Goal: Task Accomplishment & Management: Complete application form

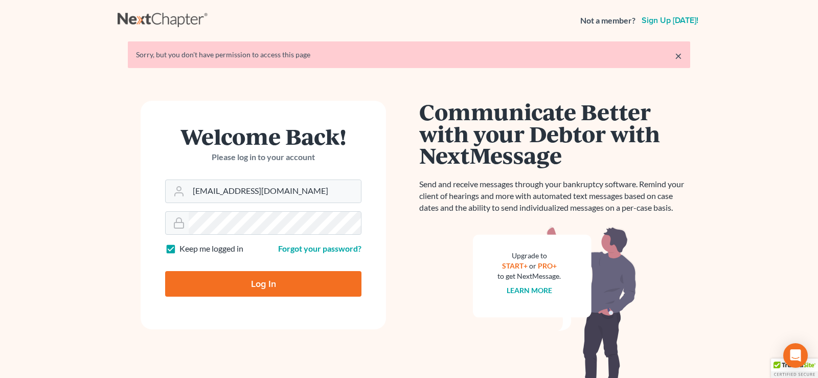
click at [252, 283] on input "Log In" at bounding box center [263, 284] width 196 height 26
type input "Thinking..."
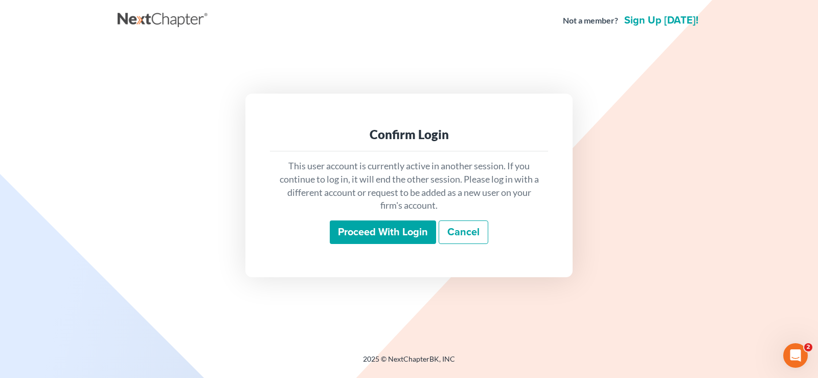
click at [398, 235] on input "Proceed with login" at bounding box center [383, 232] width 106 height 24
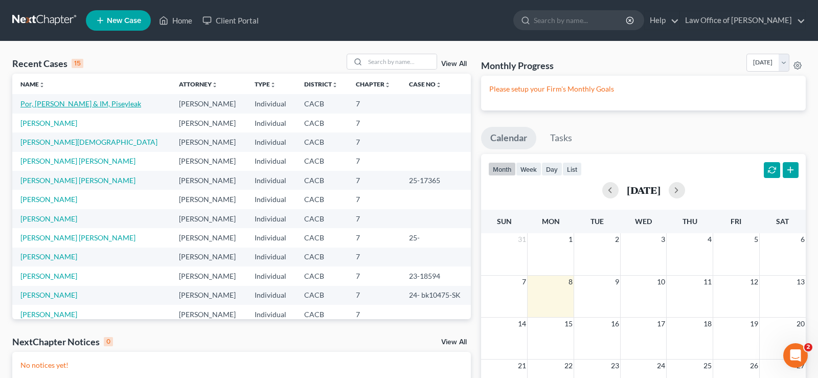
click at [68, 104] on link "Por, [PERSON_NAME] & IM, Piseyleak" at bounding box center [80, 103] width 121 height 9
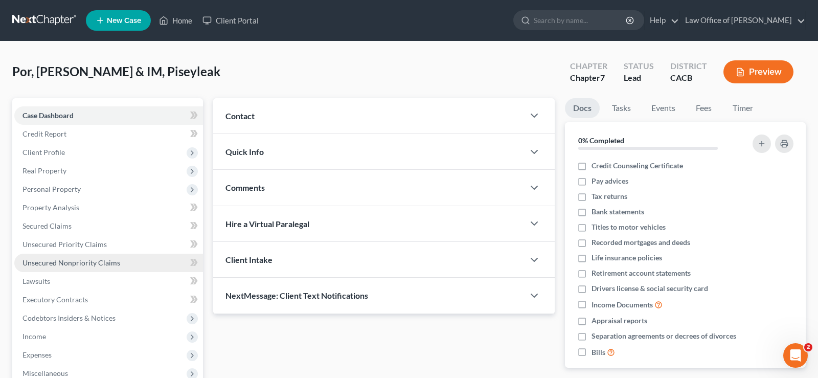
click at [92, 262] on span "Unsecured Nonpriority Claims" at bounding box center [71, 262] width 98 height 9
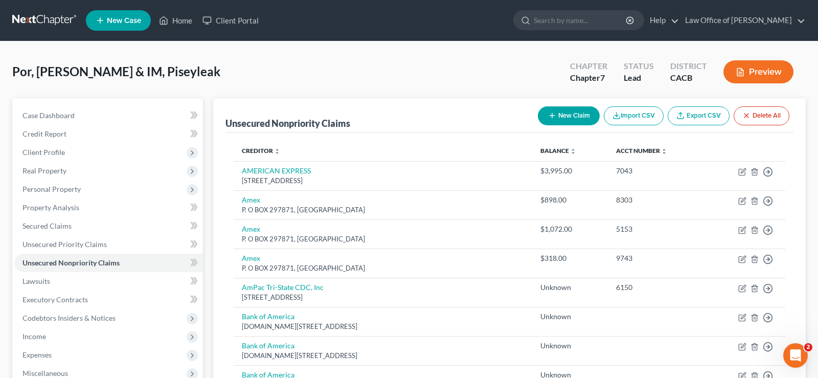
click at [569, 119] on button "New Claim" at bounding box center [569, 115] width 62 height 19
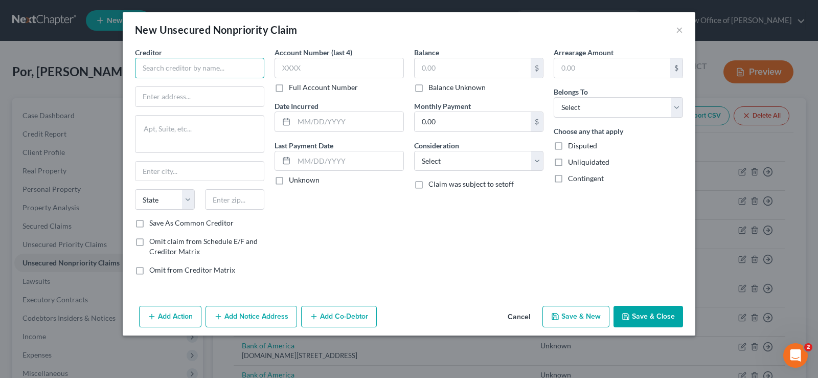
click at [189, 72] on input "text" at bounding box center [199, 68] width 129 height 20
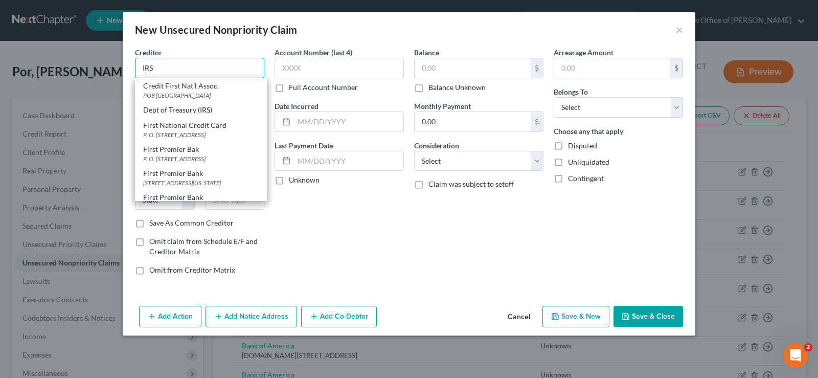
type input "IRS"
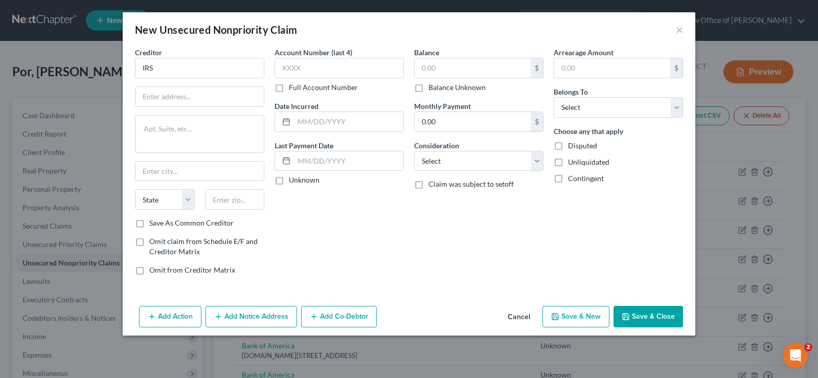
click at [428, 90] on label "Balance Unknown" at bounding box center [456, 87] width 57 height 10
click at [432, 89] on input "Balance Unknown" at bounding box center [435, 85] width 7 height 7
checkbox input "true"
type input "0.00"
click at [553, 97] on select "Select Debtor 1 Only Debtor 2 Only Debtor 1 And Debtor 2 Only At Least One Of T…" at bounding box center [617, 107] width 129 height 20
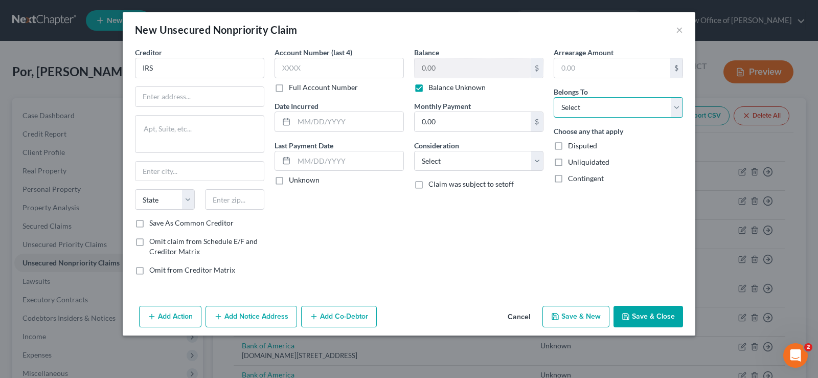
select select "0"
click option "Debtor 1 Only" at bounding box center [0, 0] width 0 height 0
click at [414, 151] on select "Select Cable / Satellite Services Collection Agency Credit Card Debt Debt Couns…" at bounding box center [478, 161] width 129 height 20
select select "14"
click option "Other" at bounding box center [0, 0] width 0 height 0
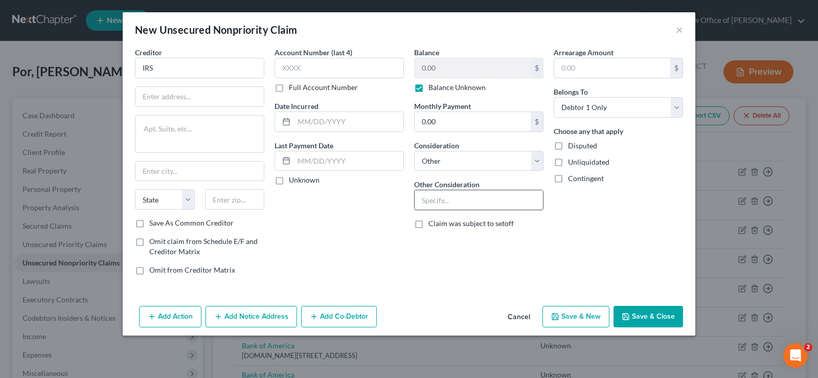
click at [441, 205] on input "text" at bounding box center [478, 199] width 128 height 19
click at [680, 27] on button "×" at bounding box center [678, 30] width 7 height 12
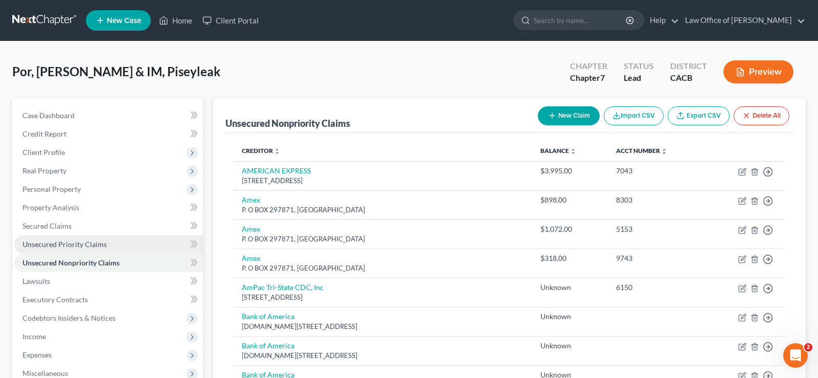
click at [98, 243] on span "Unsecured Priority Claims" at bounding box center [64, 244] width 84 height 9
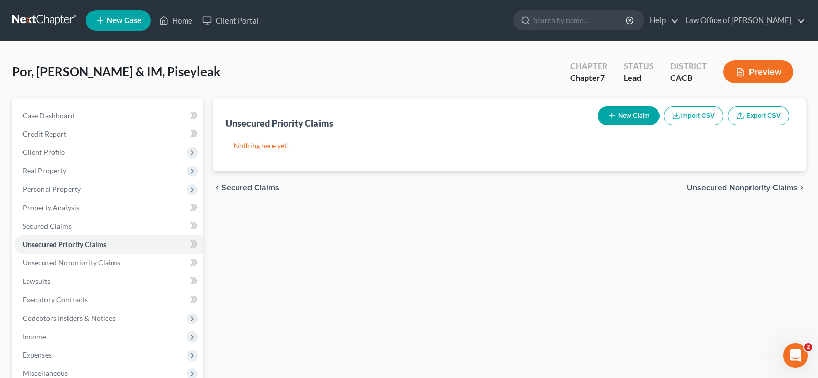
click at [633, 117] on button "New Claim" at bounding box center [628, 115] width 62 height 19
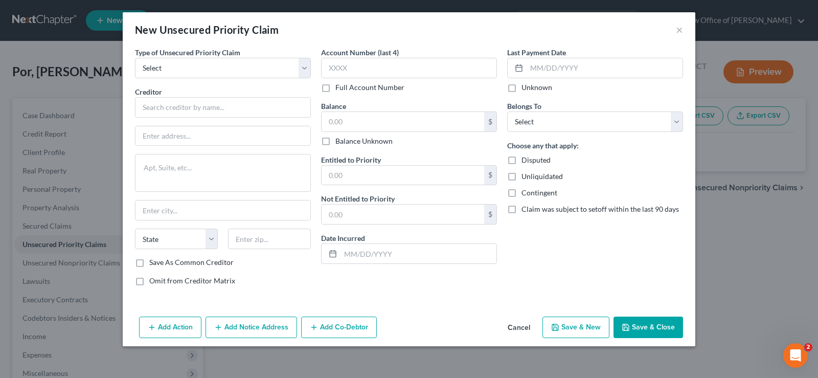
click at [675, 32] on div "New Unsecured Priority Claim ×" at bounding box center [409, 29] width 572 height 35
click at [677, 29] on button "×" at bounding box center [678, 30] width 7 height 12
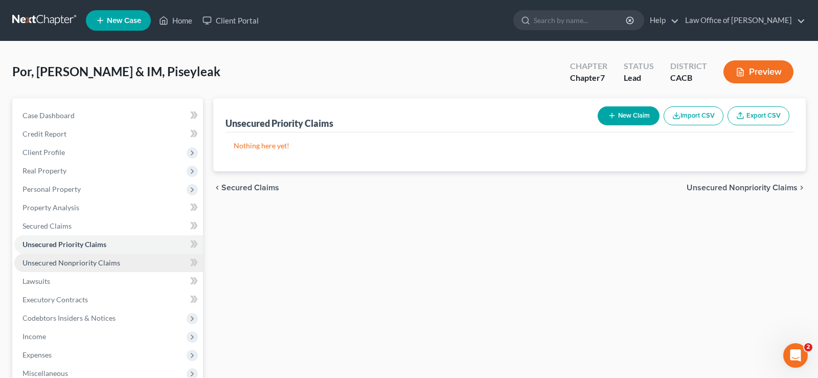
click at [95, 263] on span "Unsecured Nonpriority Claims" at bounding box center [71, 262] width 98 height 9
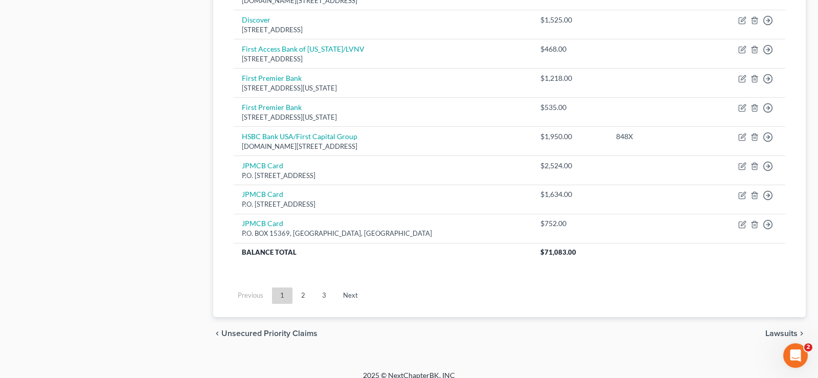
scroll to position [793, 0]
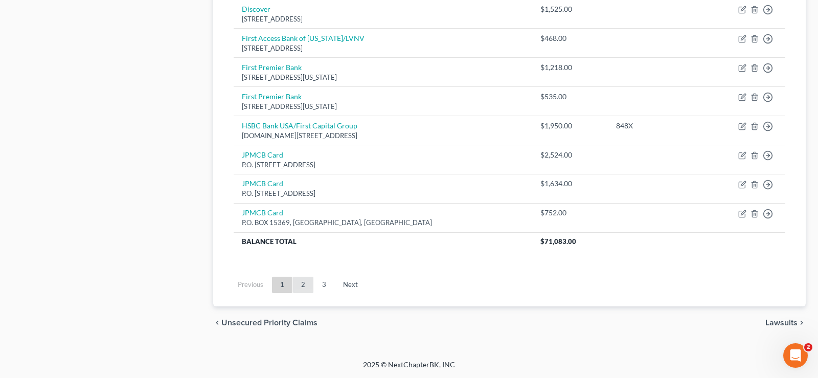
click at [303, 285] on link "2" at bounding box center [303, 284] width 20 height 16
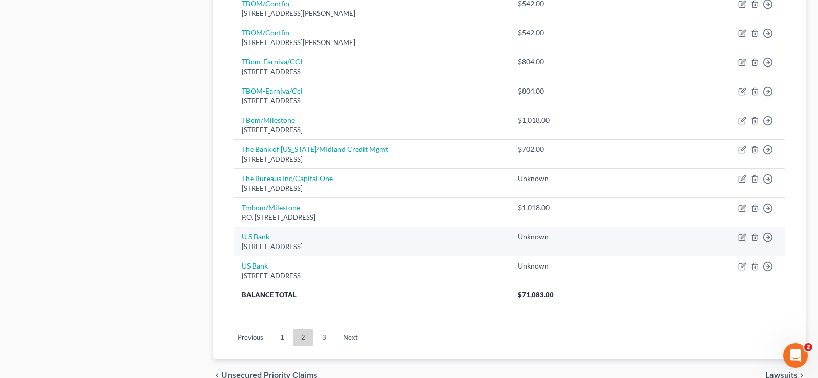
scroll to position [802, 0]
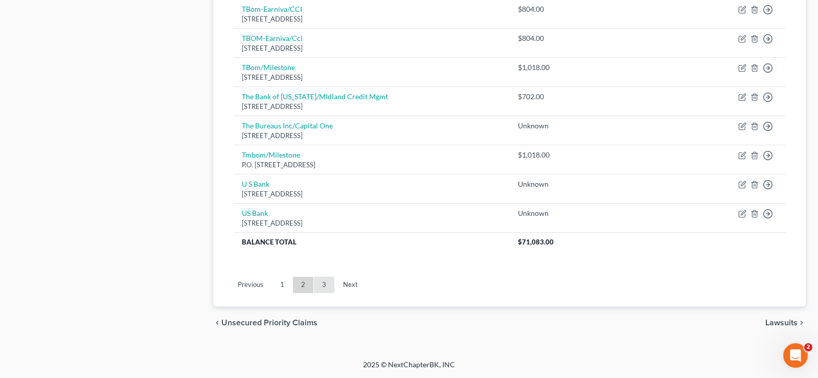
click at [323, 285] on link "3" at bounding box center [324, 284] width 20 height 16
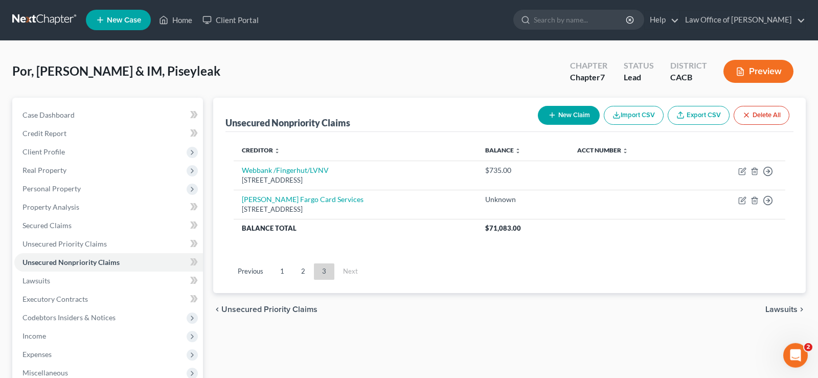
scroll to position [0, 0]
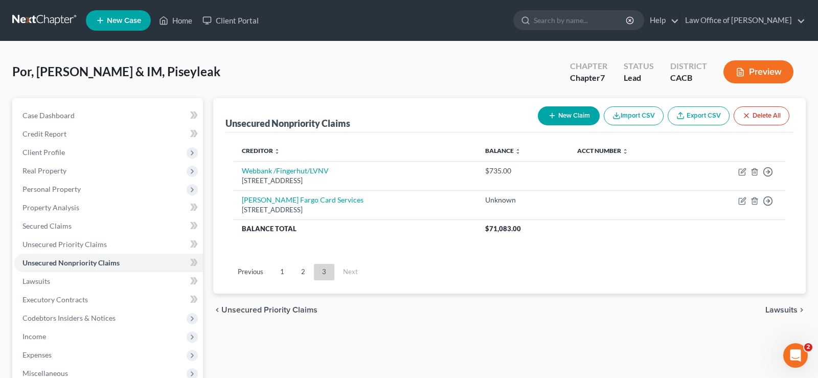
click at [225, 306] on span "Unsecured Priority Claims" at bounding box center [269, 310] width 96 height 8
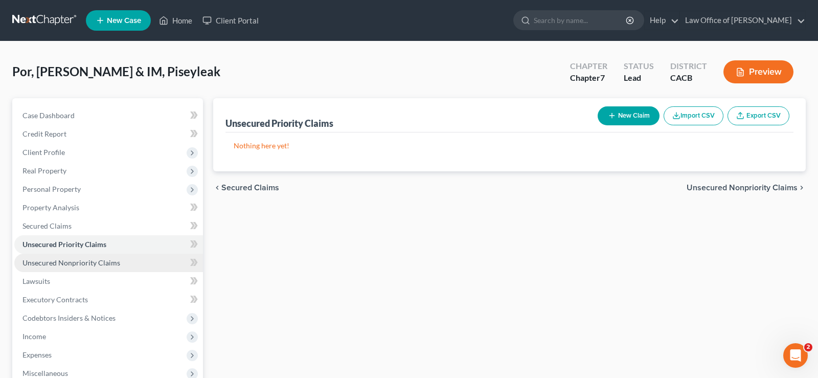
click at [104, 260] on span "Unsecured Nonpriority Claims" at bounding box center [71, 262] width 98 height 9
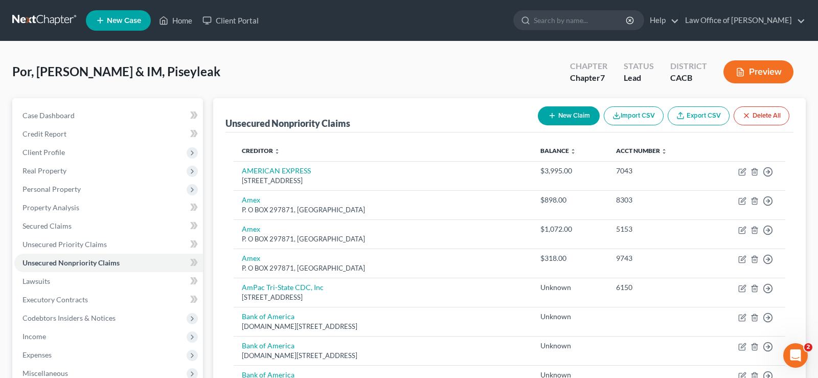
click at [573, 116] on button "New Claim" at bounding box center [569, 115] width 62 height 19
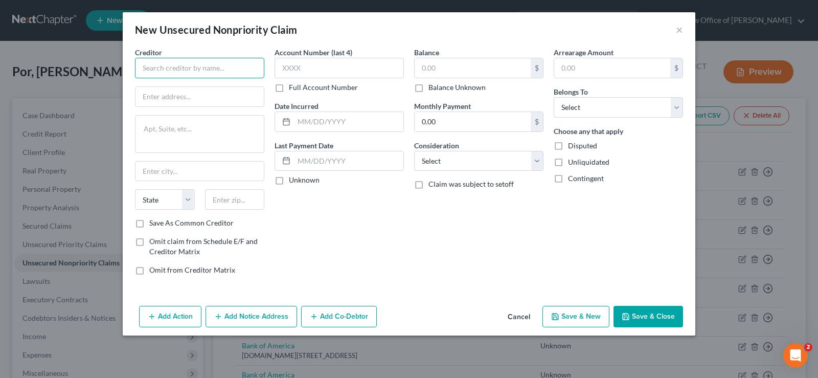
click at [167, 71] on input "text" at bounding box center [199, 68] width 129 height 20
type input "IRS"
click at [476, 70] on input "text" at bounding box center [472, 67] width 116 height 19
click at [428, 87] on label "Balance Unknown" at bounding box center [456, 87] width 57 height 10
click at [432, 87] on input "Balance Unknown" at bounding box center [435, 85] width 7 height 7
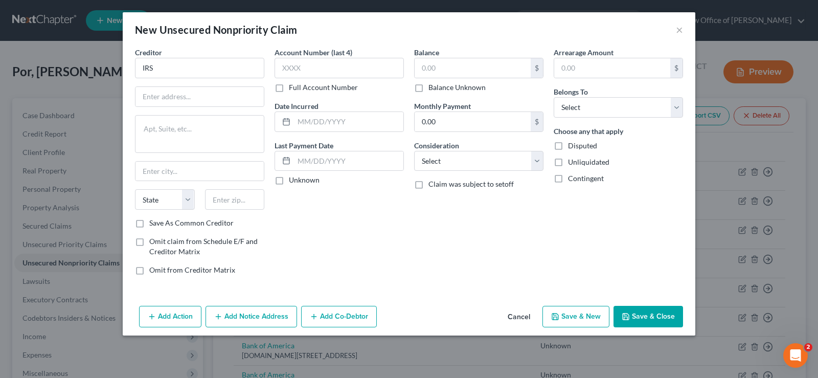
checkbox input "true"
type input "0.00"
click at [414, 151] on select "Select Cable / Satellite Services Collection Agency Credit Card Debt Debt Couns…" at bounding box center [478, 161] width 129 height 20
select select "7"
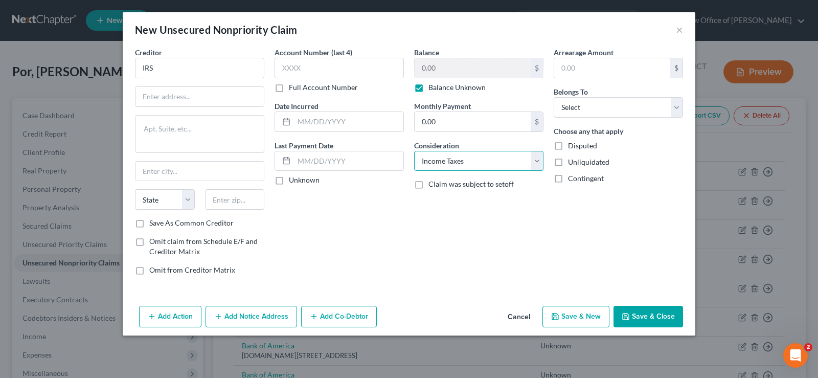
click option "Income Taxes" at bounding box center [0, 0] width 0 height 0
click at [553, 97] on select "Select Debtor 1 Only Debtor 2 Only Debtor 1 And Debtor 2 Only At Least One Of T…" at bounding box center [617, 107] width 129 height 20
select select "0"
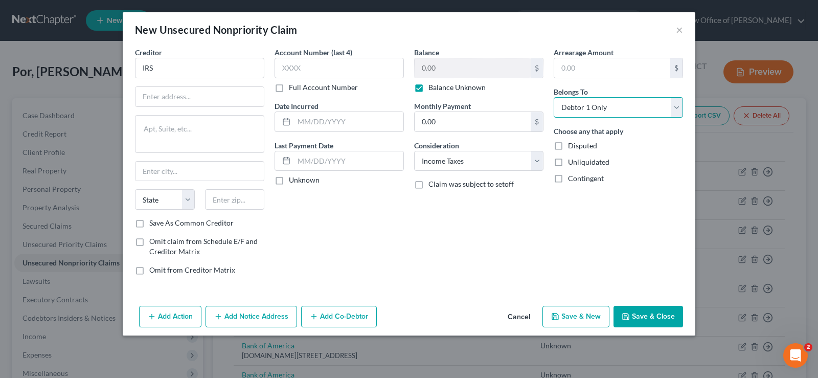
click option "Debtor 1 Only" at bounding box center [0, 0] width 0 height 0
click at [594, 148] on span "Disputed" at bounding box center [582, 145] width 29 height 9
click at [578, 147] on input "Disputed" at bounding box center [575, 144] width 7 height 7
checkbox input "true"
click at [568, 162] on label "Unliquidated" at bounding box center [588, 162] width 41 height 10
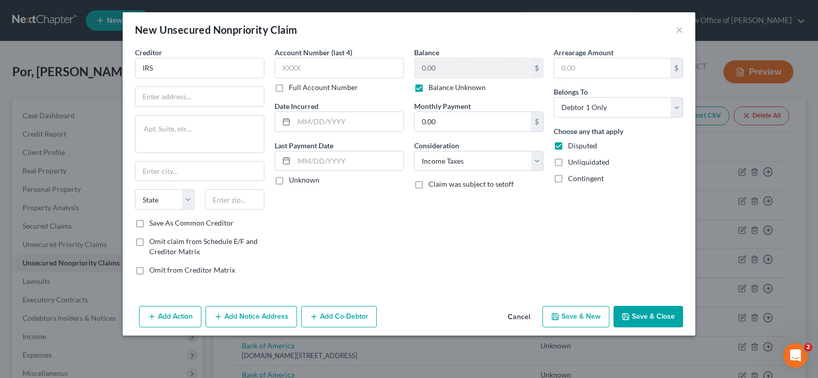
click at [572, 162] on input "Unliquidated" at bounding box center [575, 160] width 7 height 7
checkbox input "true"
click at [568, 178] on label "Contingent" at bounding box center [586, 178] width 36 height 10
click at [572, 178] on input "Contingent" at bounding box center [575, 176] width 7 height 7
checkbox input "true"
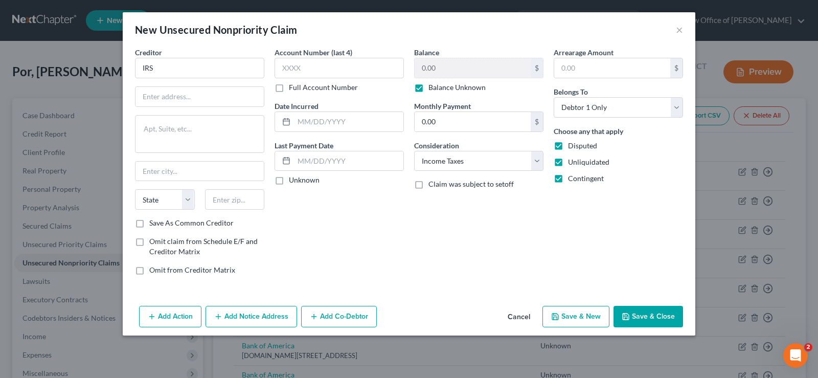
drag, startPoint x: 557, startPoint y: 178, endPoint x: 558, endPoint y: 168, distance: 10.7
click at [568, 177] on label "Contingent" at bounding box center [586, 178] width 36 height 10
drag, startPoint x: 559, startPoint y: 160, endPoint x: 559, endPoint y: 152, distance: 8.2
click at [568, 160] on label "Unliquidated" at bounding box center [588, 162] width 41 height 10
click at [572, 160] on input "Unliquidated" at bounding box center [575, 160] width 7 height 7
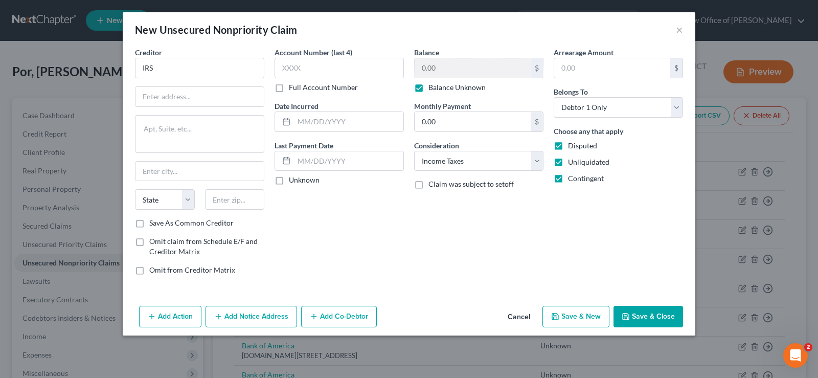
checkbox input "false"
click at [568, 144] on label "Disputed" at bounding box center [582, 146] width 29 height 10
click at [572, 144] on input "Disputed" at bounding box center [575, 144] width 7 height 7
checkbox input "false"
click at [568, 178] on label "Contingent" at bounding box center [586, 178] width 36 height 10
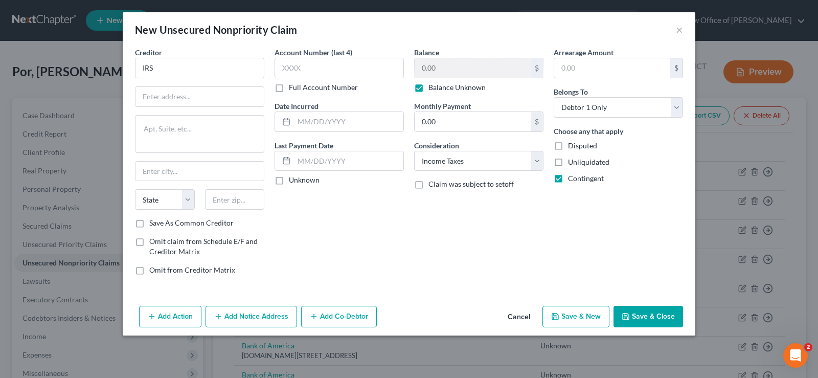
click at [572, 178] on input "Contingent" at bounding box center [575, 176] width 7 height 7
checkbox input "false"
click at [428, 184] on label "Claim was subject to setoff" at bounding box center [470, 184] width 85 height 10
click at [445, 183] on span "Claim was subject to setoff" at bounding box center [470, 183] width 85 height 9
click at [439, 183] on input "Claim was subject to setoff" at bounding box center [435, 182] width 7 height 7
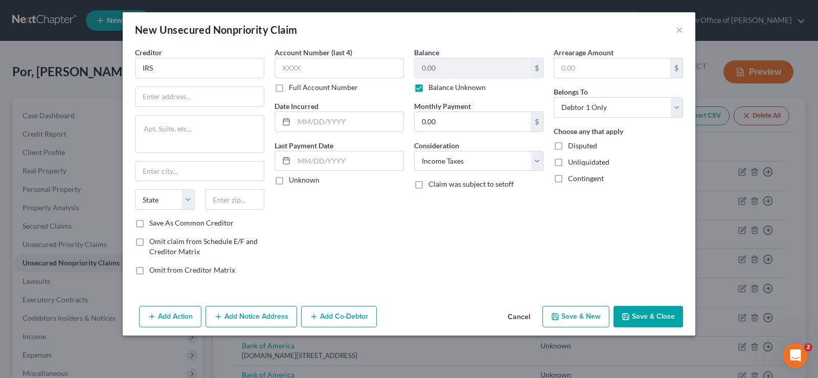
checkbox input "true"
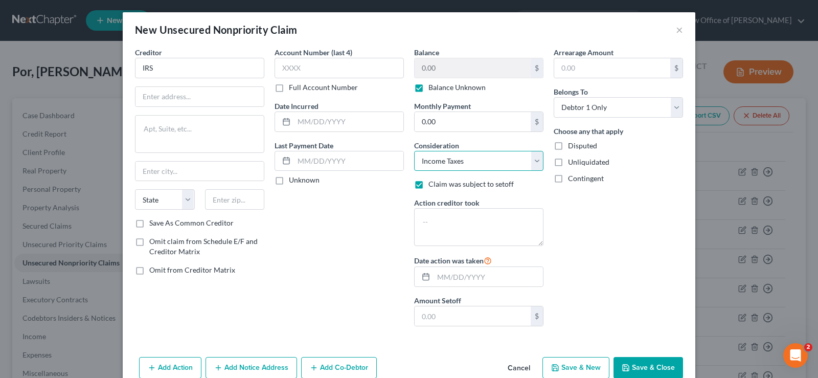
click at [414, 151] on select "Select Cable / Satellite Services Collection Agency Credit Card Debt Debt Couns…" at bounding box center [478, 161] width 129 height 20
drag, startPoint x: 533, startPoint y: 159, endPoint x: 599, endPoint y: 264, distance: 123.8
click at [599, 264] on div "Arrearage Amount $ Belongs To * Select Debtor 1 Only Debtor 2 Only Debtor 1 And…" at bounding box center [617, 190] width 139 height 287
click at [437, 215] on textarea at bounding box center [478, 227] width 129 height 38
type textarea "Income tax"
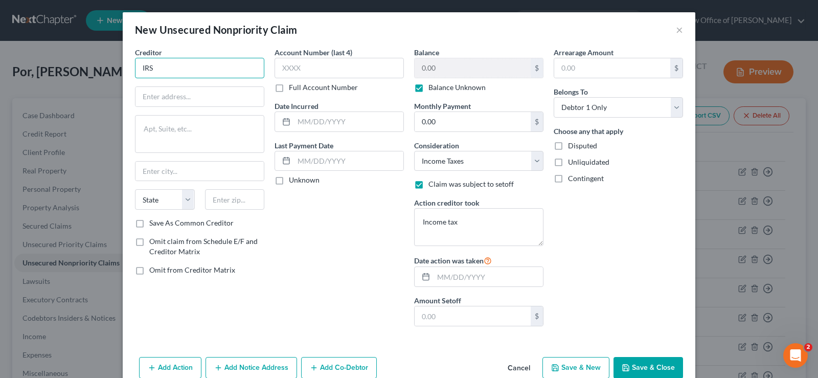
click at [165, 69] on input "IRS" at bounding box center [199, 68] width 129 height 20
type input "I"
click at [472, 226] on textarea "Income tax" at bounding box center [478, 227] width 129 height 38
type textarea "I"
click at [480, 228] on textarea at bounding box center [478, 227] width 129 height 38
